Goal: Task Accomplishment & Management: Use online tool/utility

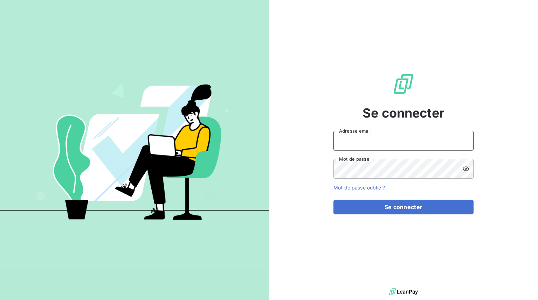
click at [427, 149] on input "Adresse email" at bounding box center [403, 141] width 140 height 20
type input "sm@hiptown.com"
click at [423, 220] on div "Se connecter sm@hiptown.com Adresse email Mot de passe Mot de passe oublié ? Se…" at bounding box center [403, 143] width 140 height 286
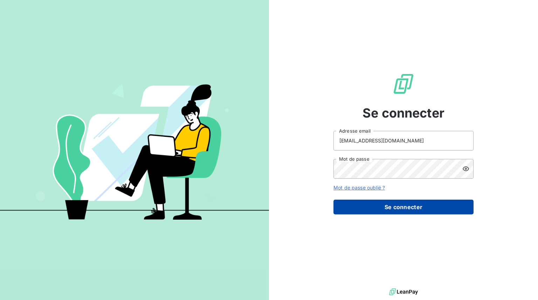
click at [441, 210] on button "Se connecter" at bounding box center [403, 206] width 140 height 15
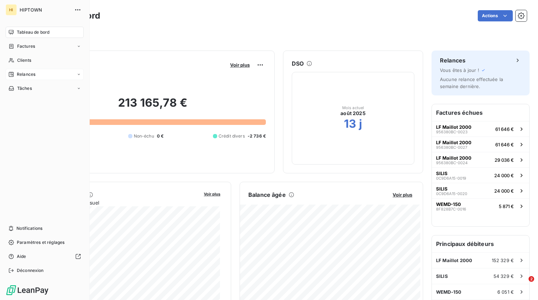
click at [37, 75] on div "Relances" at bounding box center [45, 74] width 78 height 11
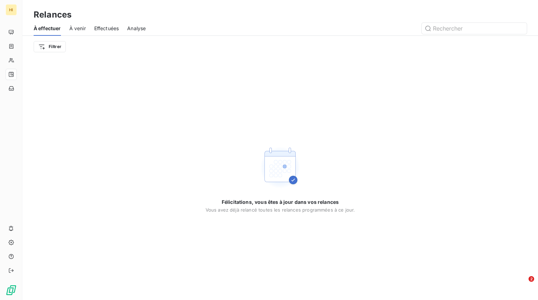
click at [82, 28] on span "À venir" at bounding box center [77, 28] width 16 height 7
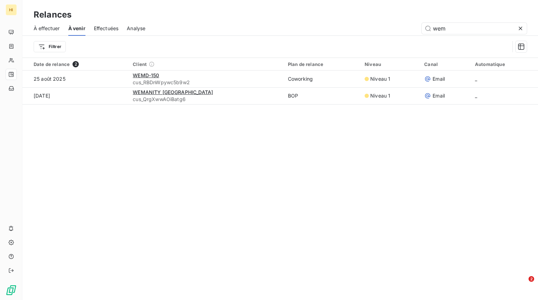
click at [97, 29] on span "Effectuées" at bounding box center [106, 28] width 25 height 7
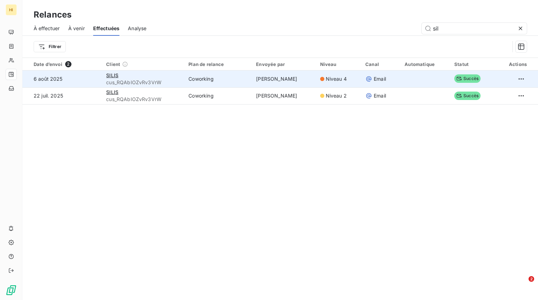
type input "sil"
click at [118, 79] on span "cus_RQAbIOZvRv3VrW" at bounding box center [143, 82] width 74 height 7
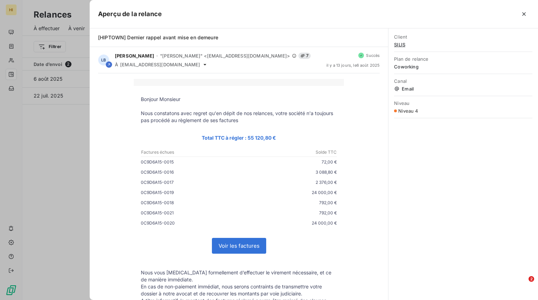
drag, startPoint x: 274, startPoint y: 134, endPoint x: 126, endPoint y: 120, distance: 148.8
click at [126, 120] on div "Bonjour Monsieur Nous constatons avec regret qu'en dépit de nos relances, votre…" at bounding box center [239, 225] width 282 height 293
click at [142, 96] on p "Bonjour Monsieur" at bounding box center [239, 99] width 196 height 7
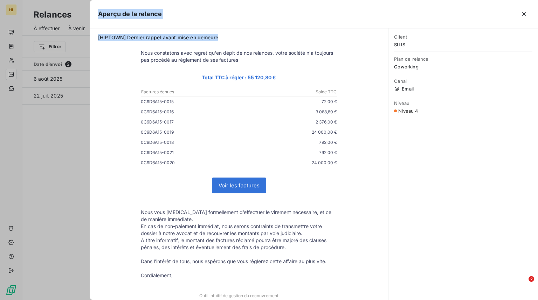
scroll to position [101, 0]
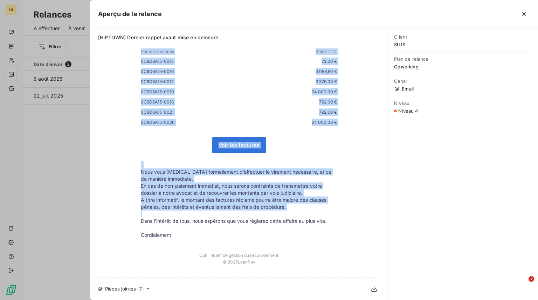
drag, startPoint x: 142, startPoint y: 96, endPoint x: 320, endPoint y: 212, distance: 212.3
click at [320, 212] on tbody "Bonjour Monsieur Nous constatons avec regret qu'en dépit de nos relances, votre…" at bounding box center [239, 116] width 210 height 243
click at [320, 212] on p at bounding box center [239, 213] width 196 height 7
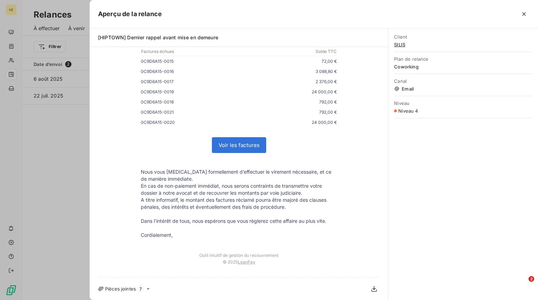
scroll to position [0, 0]
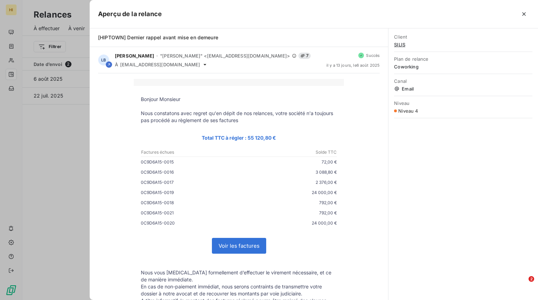
click at [266, 222] on p "24 000,00 €" at bounding box center [288, 222] width 98 height 7
click at [525, 13] on icon "button" at bounding box center [524, 14] width 4 height 4
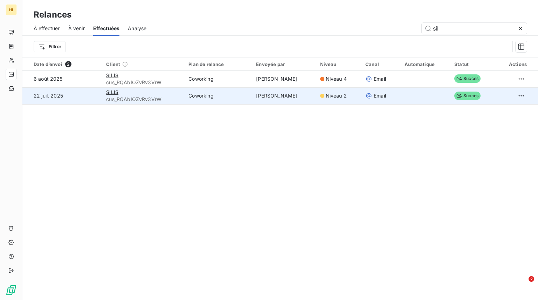
click at [147, 103] on td "SILIS cus_RQAbIOZvRv3VrW" at bounding box center [143, 95] width 82 height 17
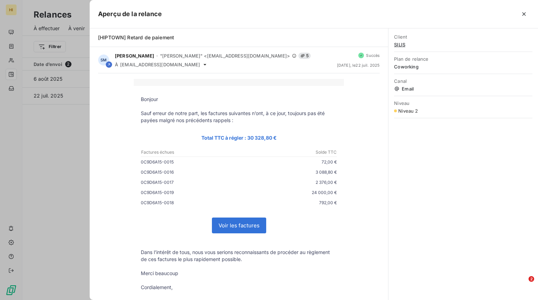
click at [61, 181] on div at bounding box center [269, 150] width 538 height 300
